Goal: Check status

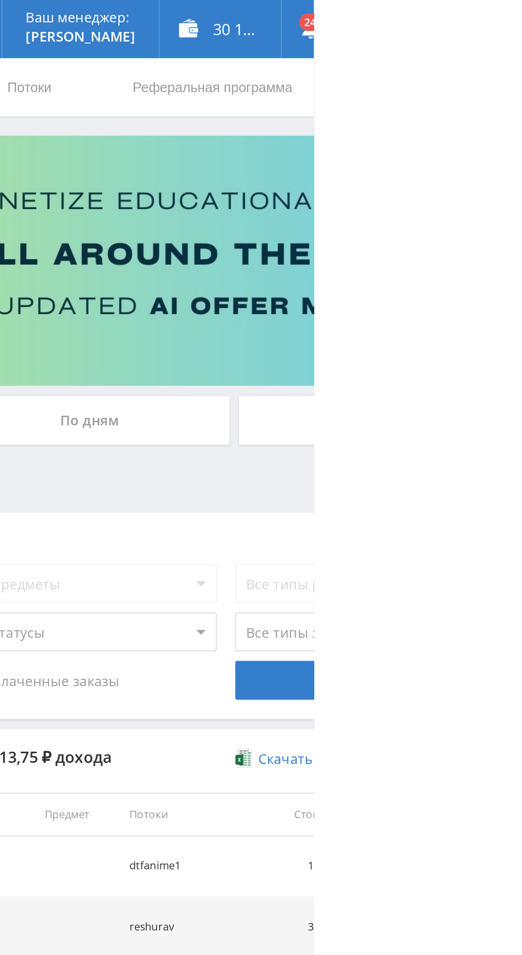
click at [407, 228] on div "По дням" at bounding box center [398, 231] width 153 height 27
click at [0, 0] on input "По дням" at bounding box center [0, 0] width 0 height 0
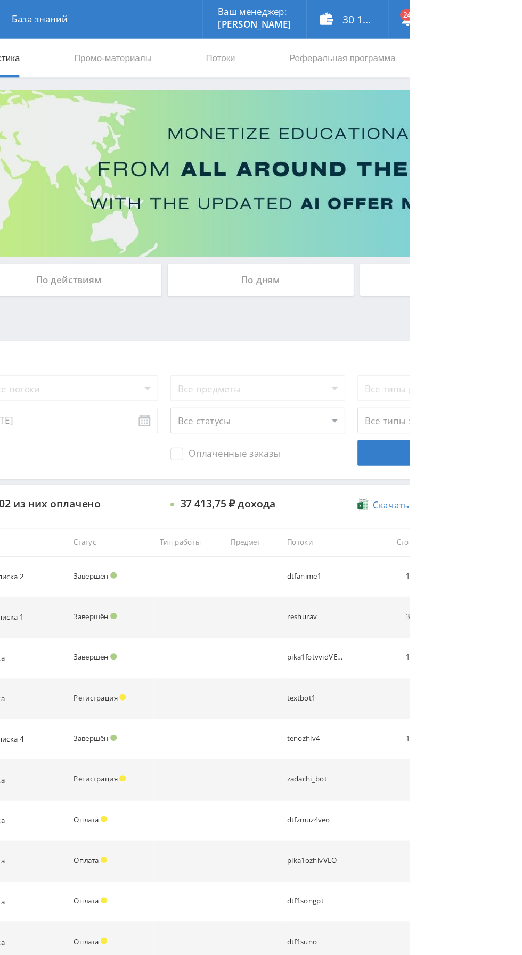
click at [420, 224] on div "По дням" at bounding box center [398, 231] width 153 height 27
click at [0, 0] on input "По дням" at bounding box center [0, 0] width 0 height 0
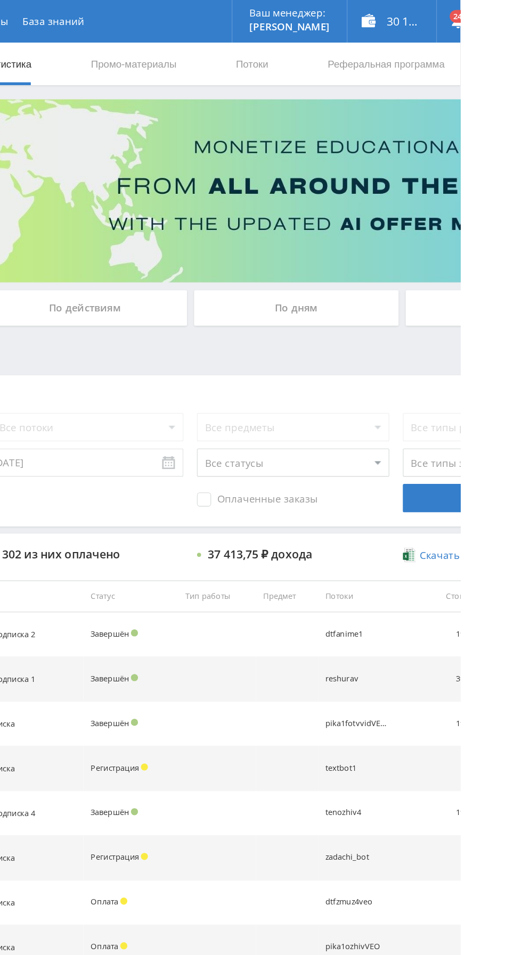
click at [411, 238] on div "По дням" at bounding box center [398, 231] width 153 height 27
click at [0, 0] on input "По дням" at bounding box center [0, 0] width 0 height 0
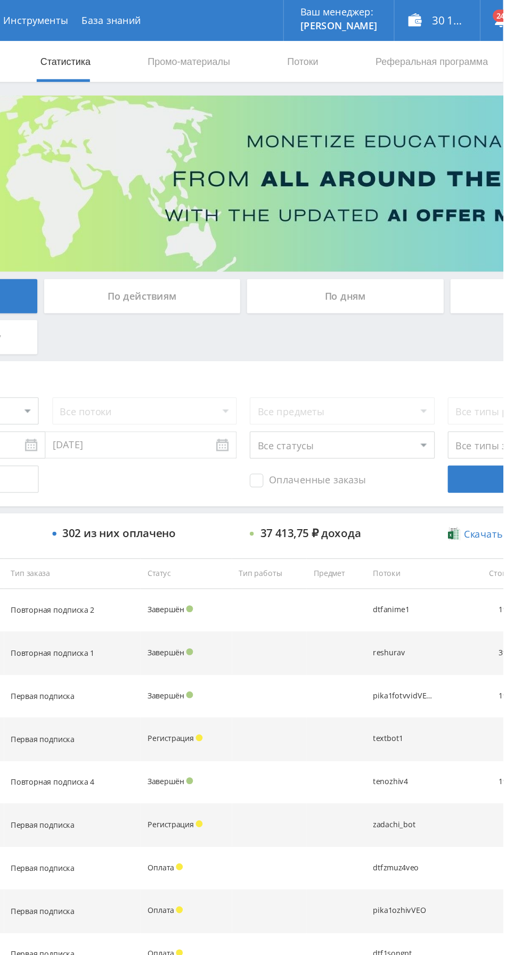
click at [355, 228] on div "По дням" at bounding box center [398, 231] width 153 height 27
click at [0, 0] on input "По дням" at bounding box center [0, 0] width 0 height 0
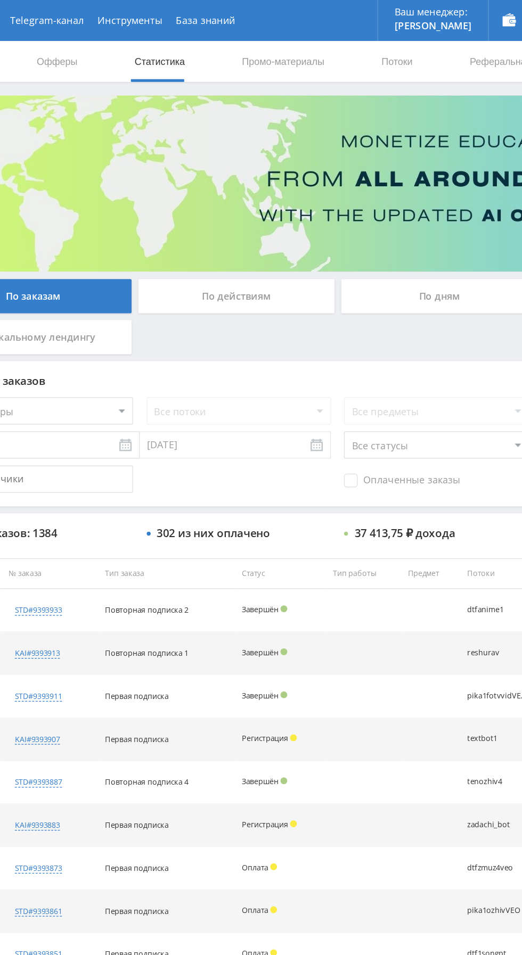
click at [369, 234] on div "По дням" at bounding box center [398, 231] width 153 height 27
click at [0, 0] on input "По дням" at bounding box center [0, 0] width 0 height 0
